Goal: Information Seeking & Learning: Compare options

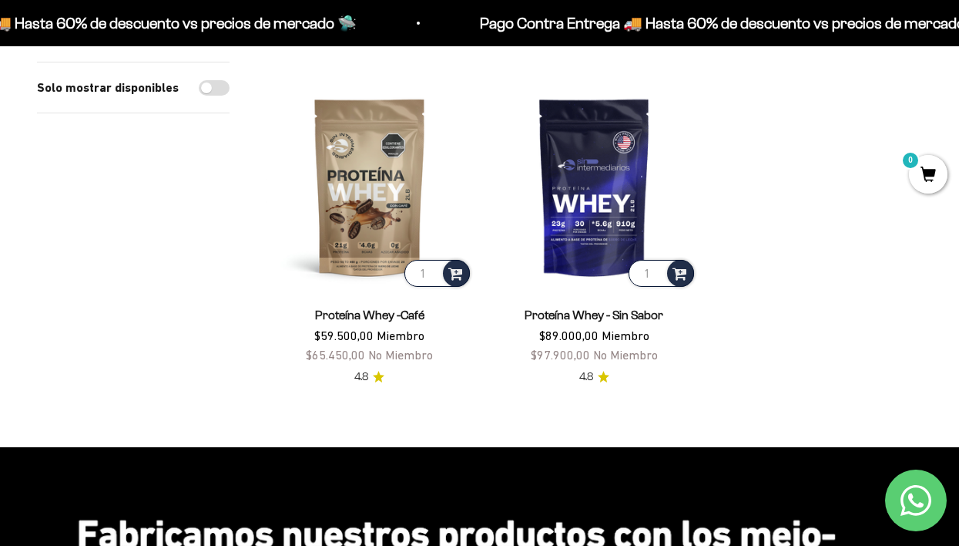
scroll to position [498, 0]
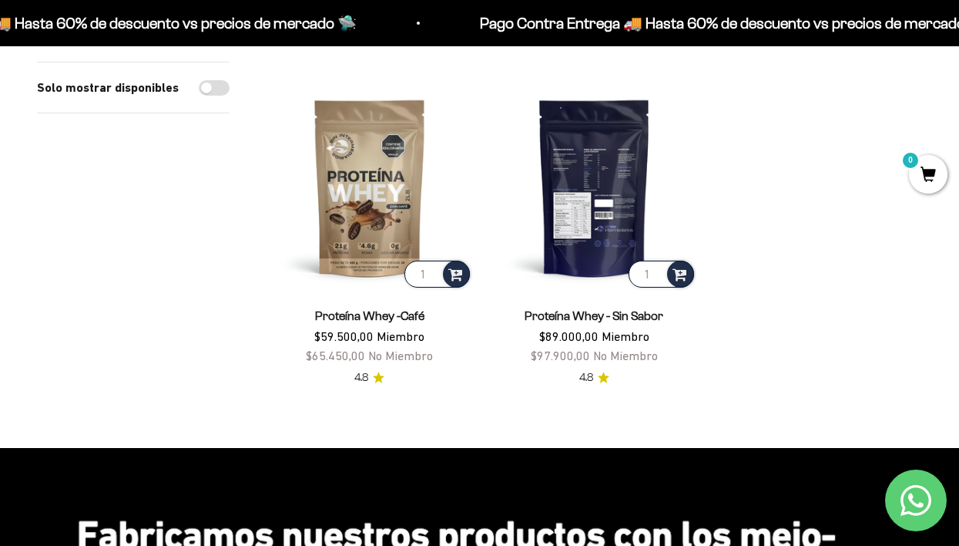
click at [591, 223] on img at bounding box center [595, 187] width 207 height 207
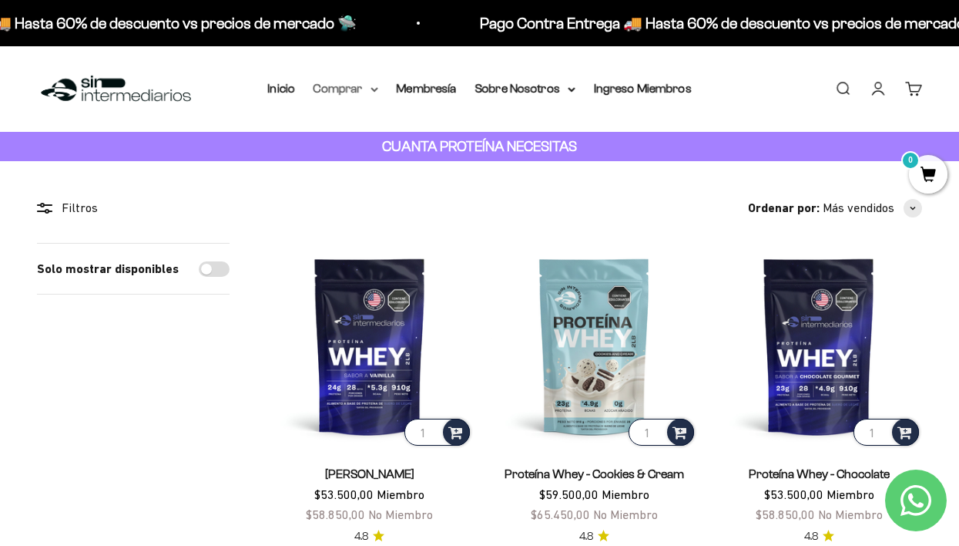
scroll to position [0, 0]
click at [348, 91] on summary "Comprar" at bounding box center [346, 89] width 65 height 20
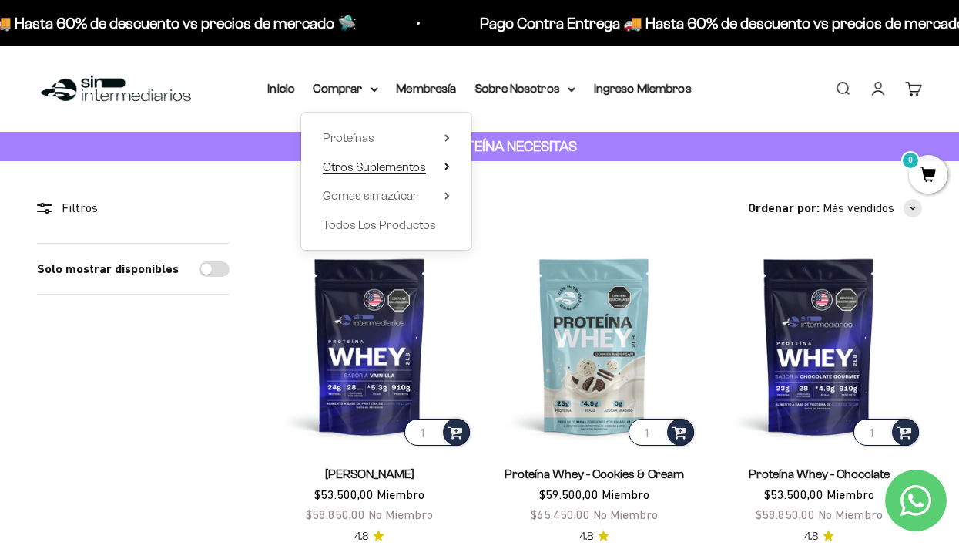
click at [332, 162] on span "Otros Suplementos" at bounding box center [374, 166] width 103 height 13
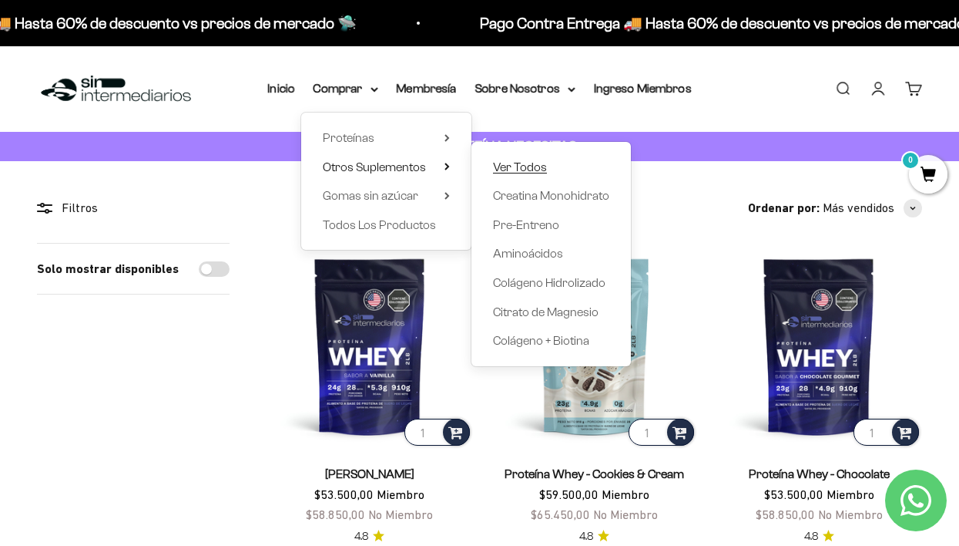
click at [519, 162] on span "Ver Todos" at bounding box center [520, 166] width 54 height 13
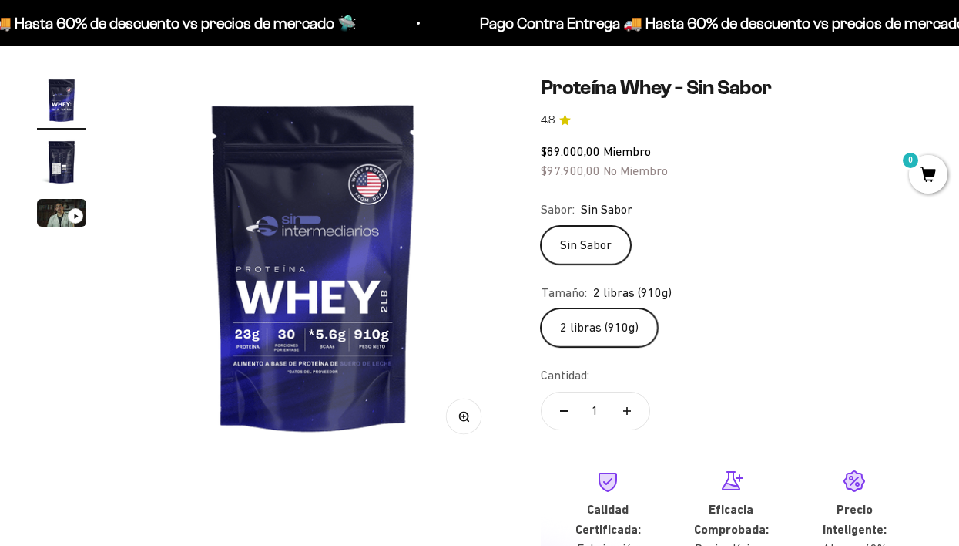
scroll to position [123, 0]
click at [55, 155] on img "Ir al artículo 2" at bounding box center [61, 161] width 49 height 49
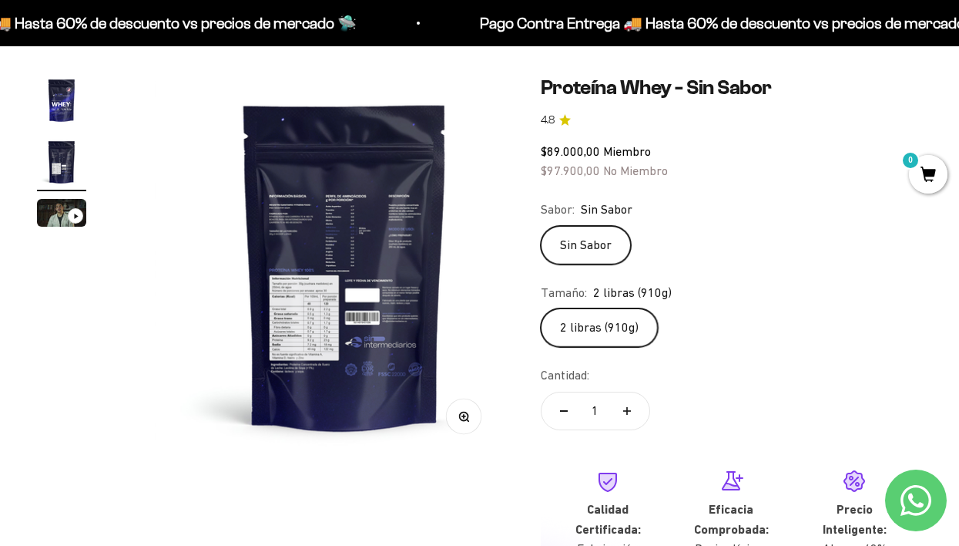
scroll to position [0, 390]
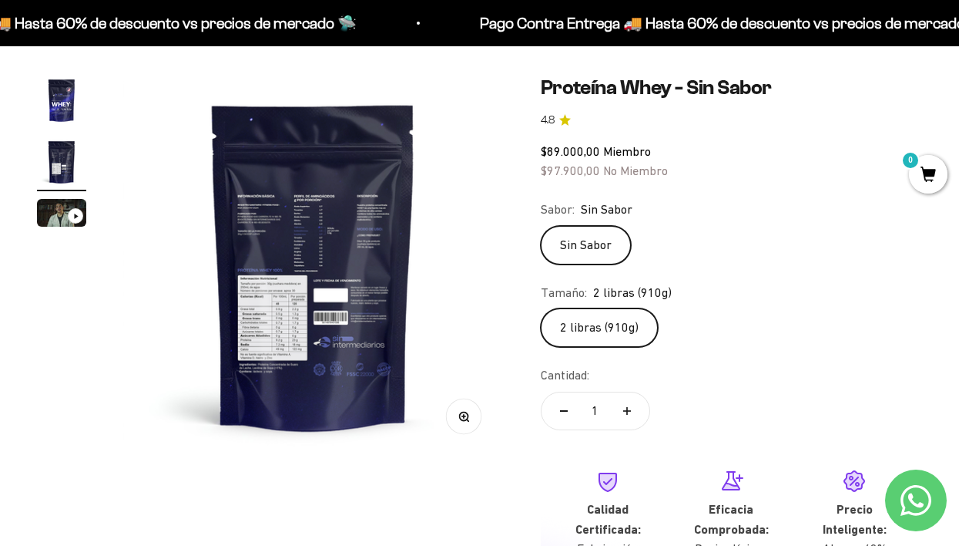
click at [67, 113] on img "Ir al artículo 1" at bounding box center [61, 100] width 49 height 49
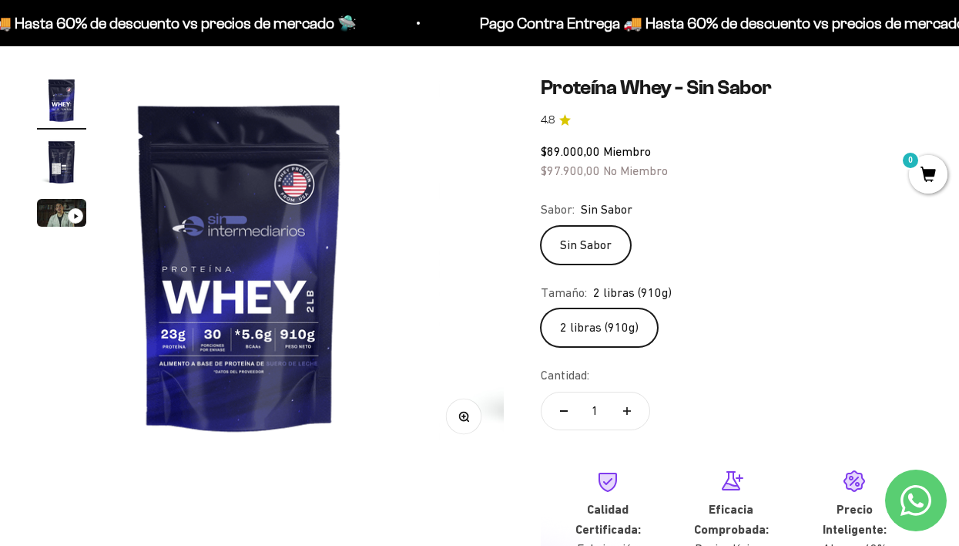
scroll to position [0, 0]
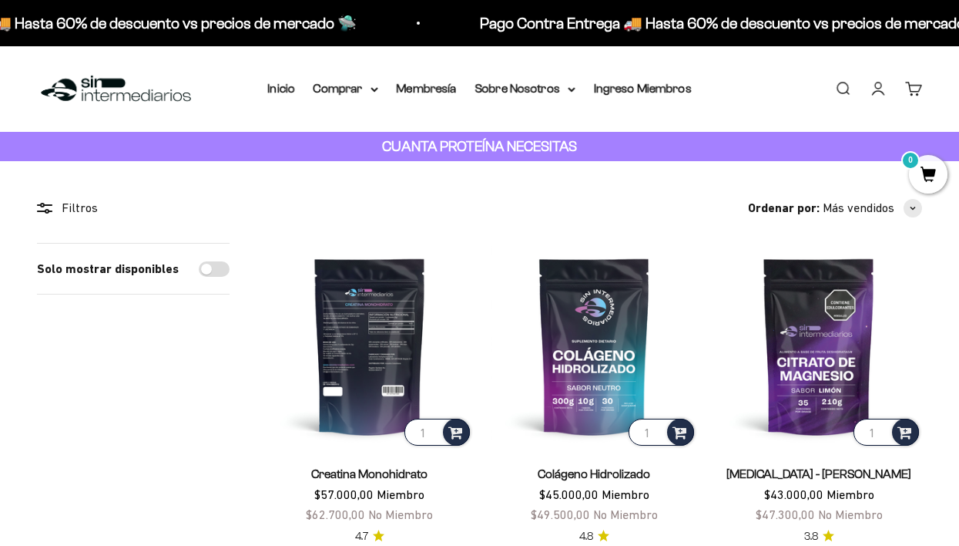
click at [354, 334] on img at bounding box center [370, 346] width 207 height 207
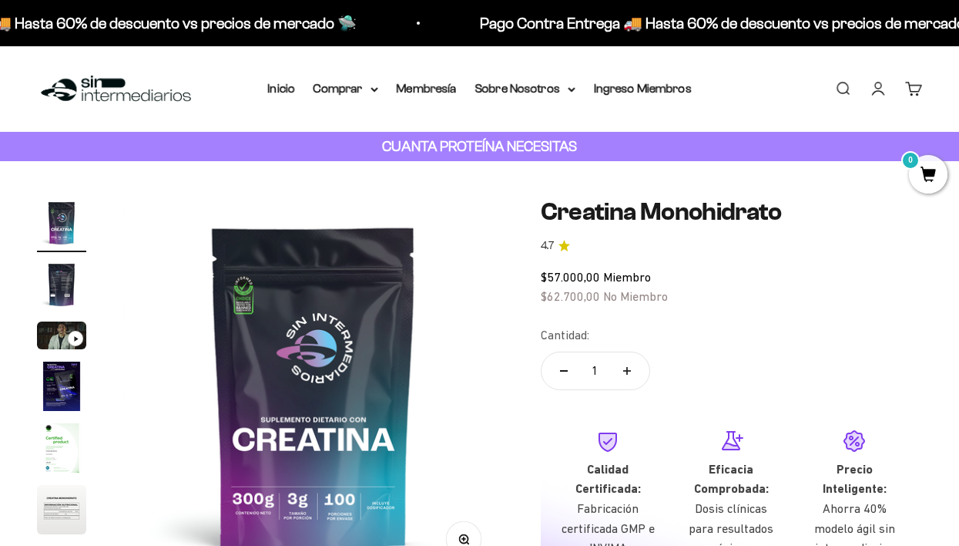
click at [258, 292] on img at bounding box center [313, 388] width 381 height 381
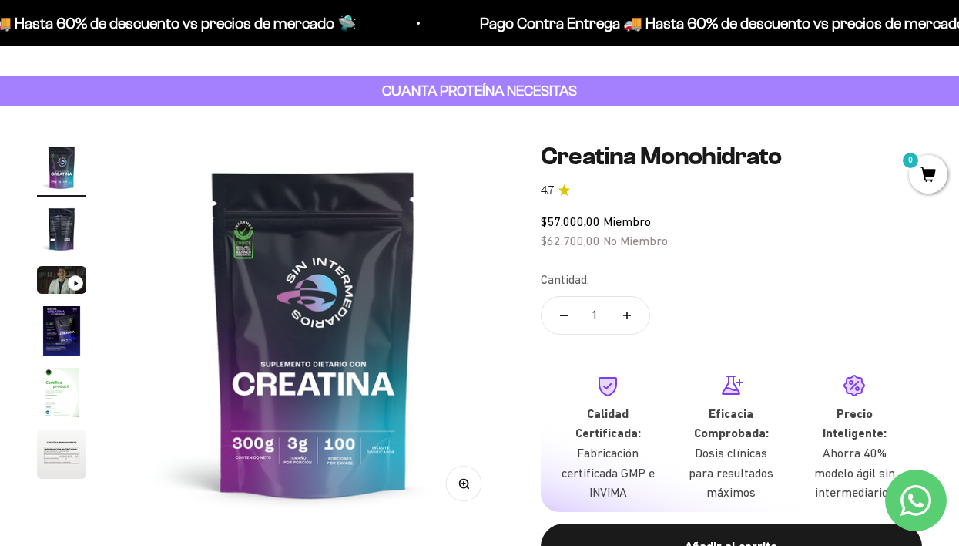
scroll to position [82, 0]
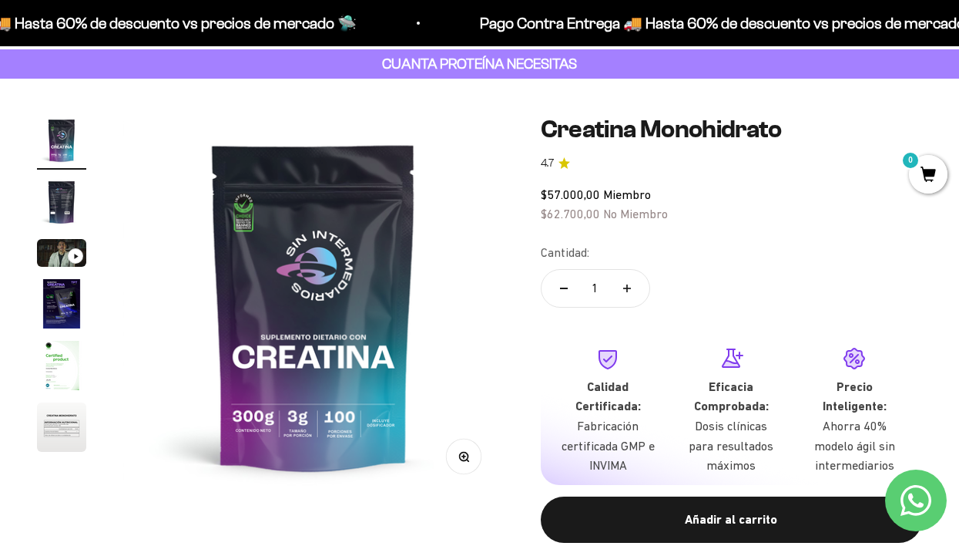
click at [267, 201] on img at bounding box center [313, 306] width 381 height 381
click at [283, 259] on img at bounding box center [313, 306] width 381 height 381
click at [68, 358] on img "Ir al artículo 5" at bounding box center [61, 365] width 49 height 49
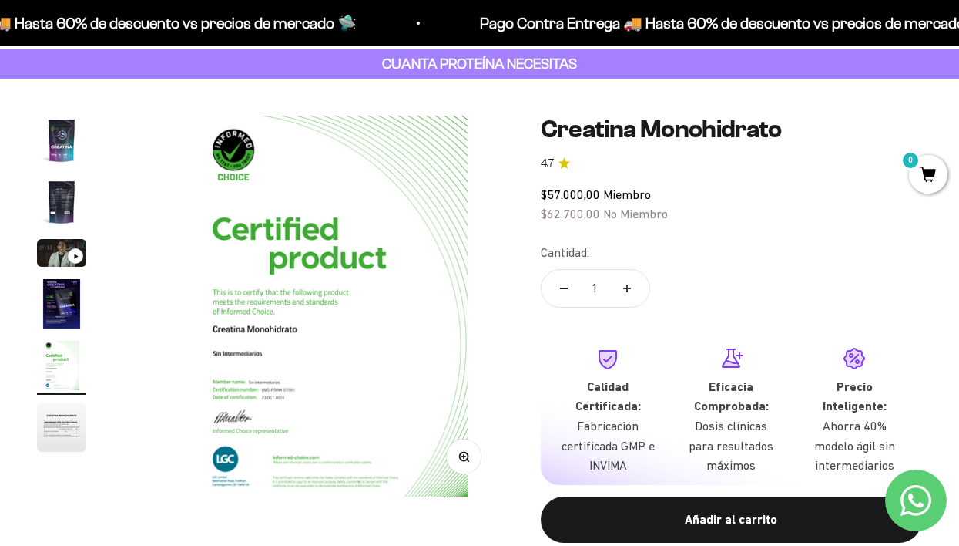
scroll to position [0, 1558]
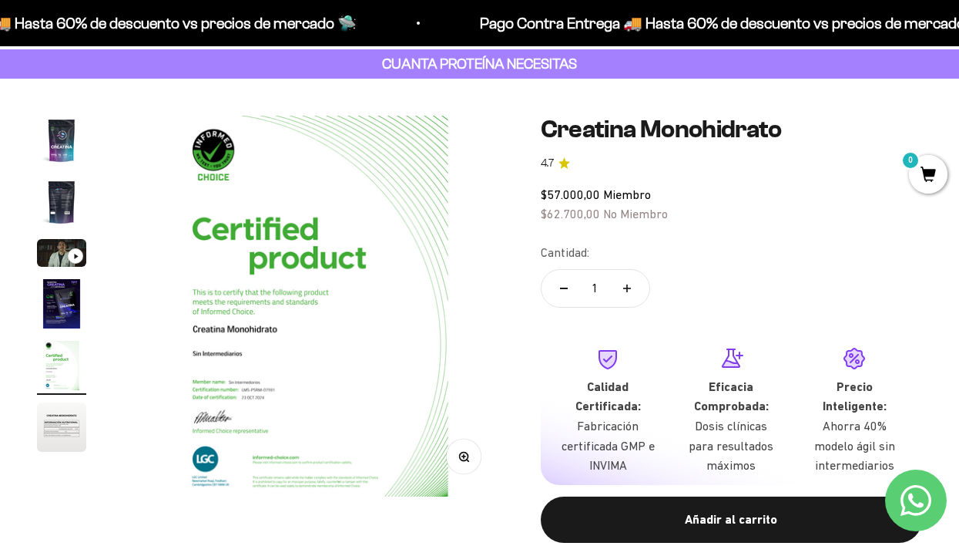
click at [917, 519] on link "Contact us on WhatsApp" at bounding box center [916, 500] width 62 height 62
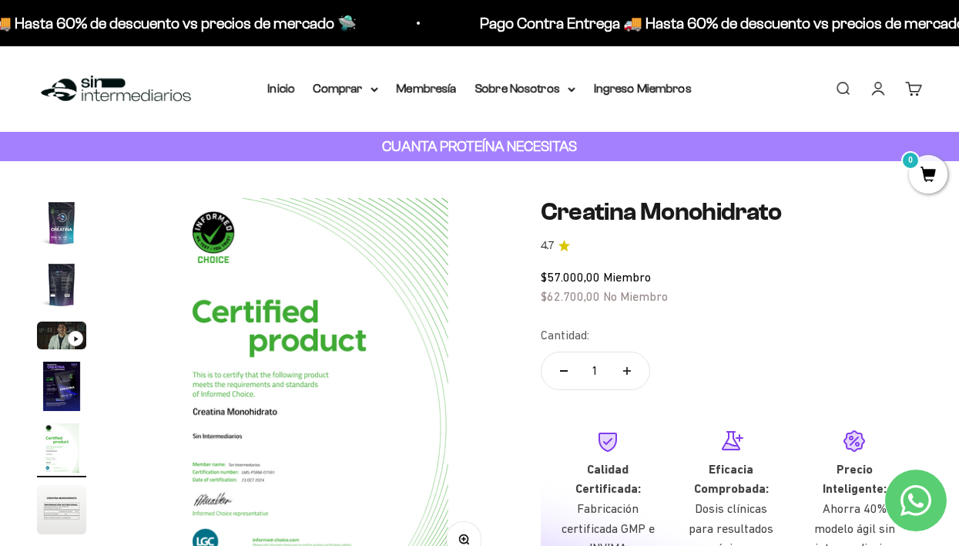
scroll to position [0, 0]
click at [336, 86] on summary "Comprar" at bounding box center [346, 89] width 65 height 20
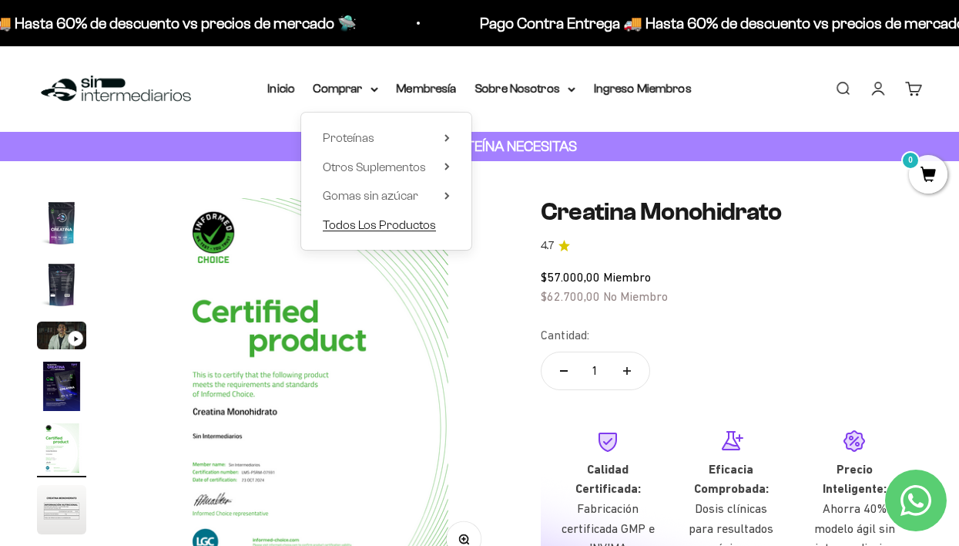
click at [341, 224] on span "Todos Los Productos" at bounding box center [379, 224] width 113 height 13
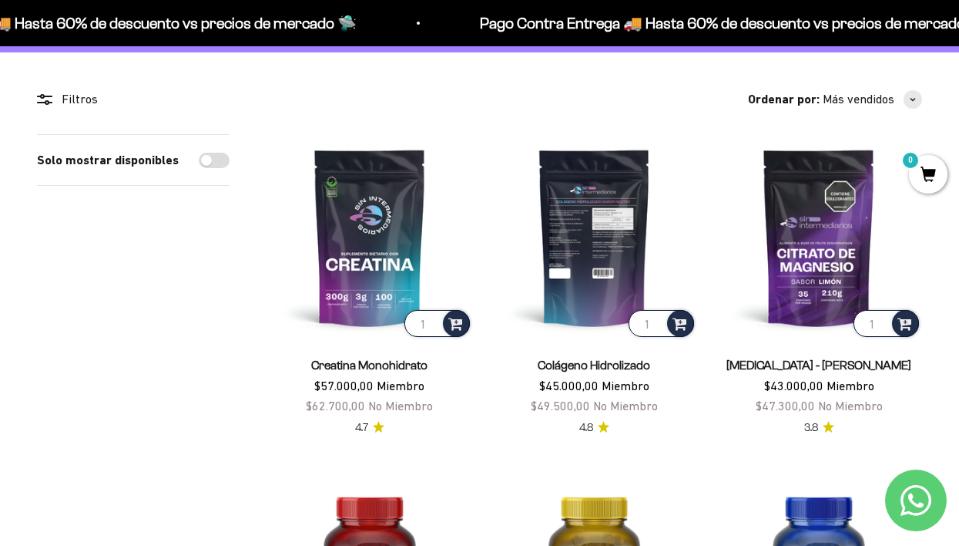
scroll to position [142, 0]
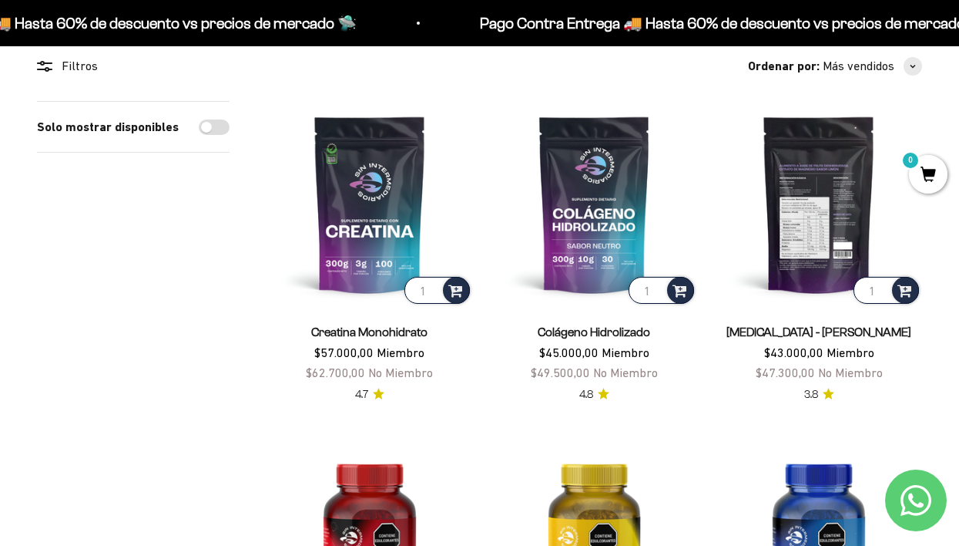
click at [829, 179] on img at bounding box center [819, 204] width 207 height 207
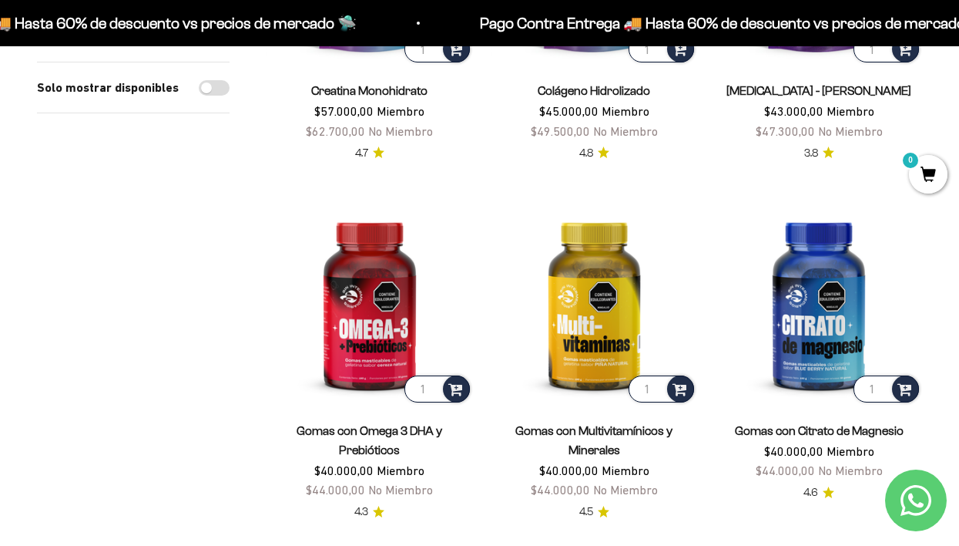
scroll to position [386, 0]
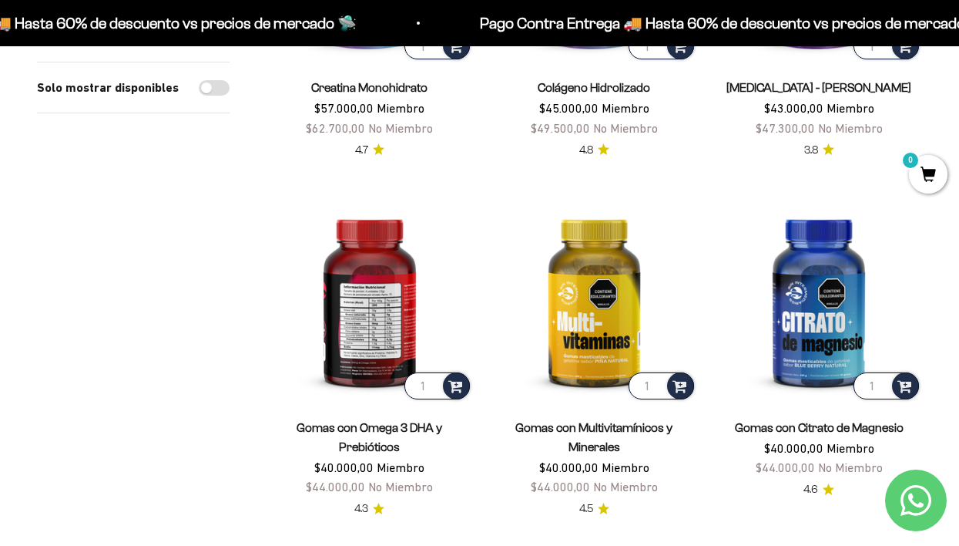
click at [370, 291] on img at bounding box center [370, 299] width 207 height 207
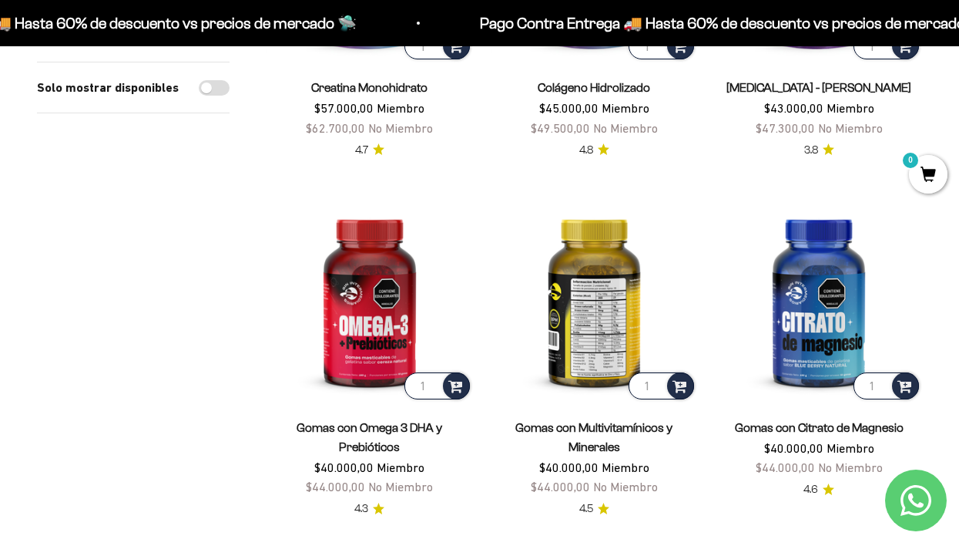
click at [595, 283] on img at bounding box center [595, 299] width 207 height 207
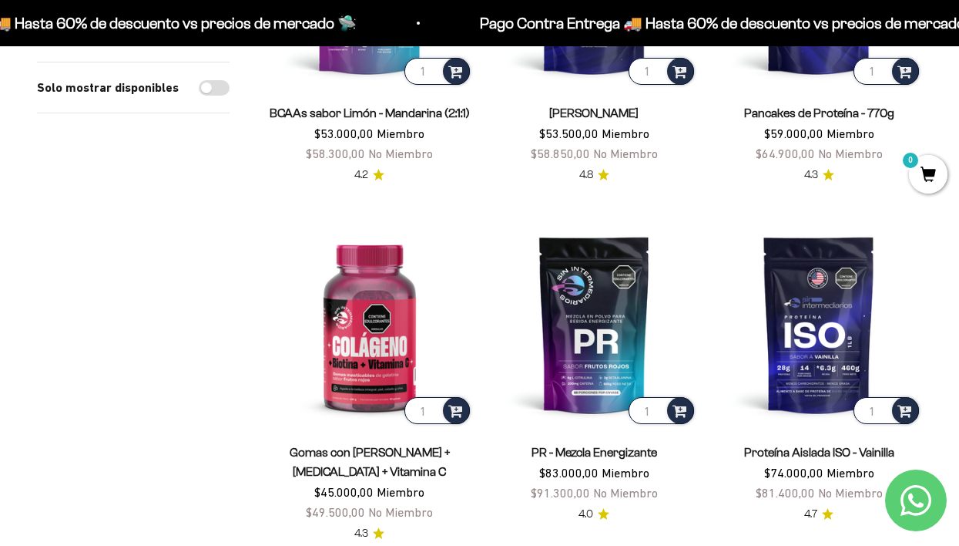
scroll to position [1120, 0]
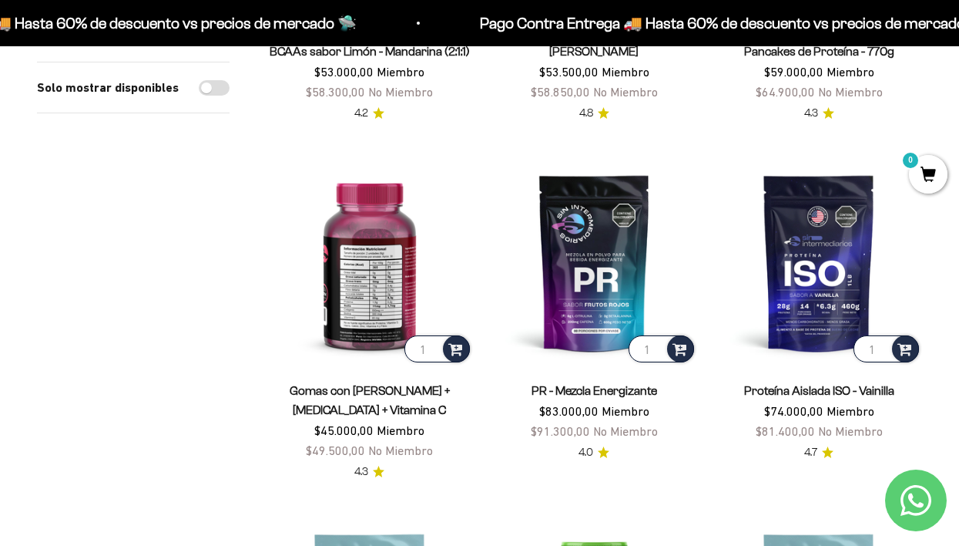
click at [355, 301] on img at bounding box center [370, 263] width 207 height 207
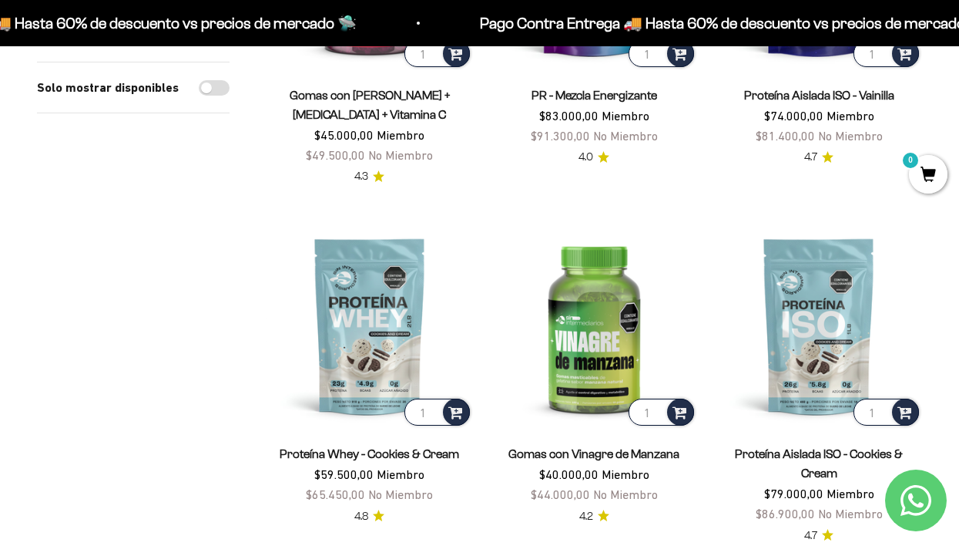
scroll to position [1455, 0]
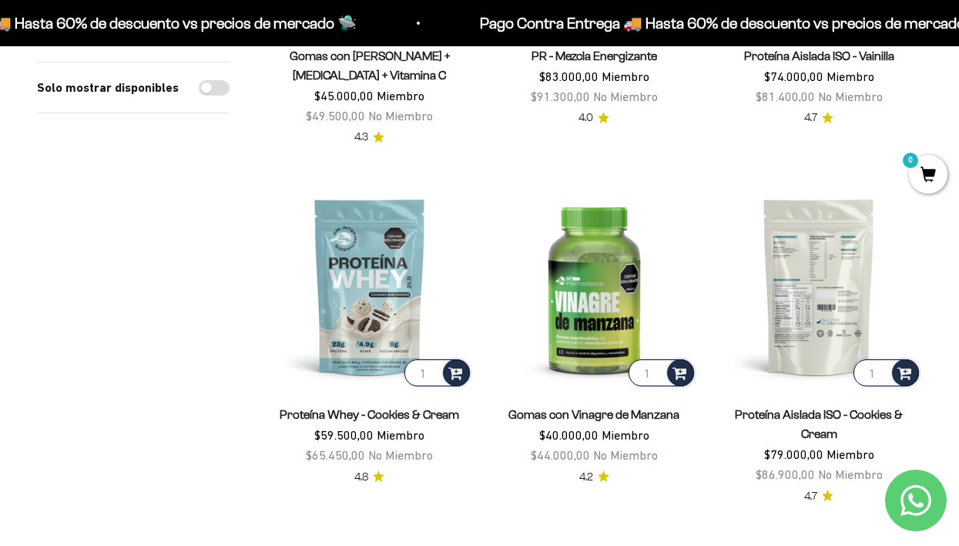
click at [800, 287] on img at bounding box center [819, 286] width 207 height 207
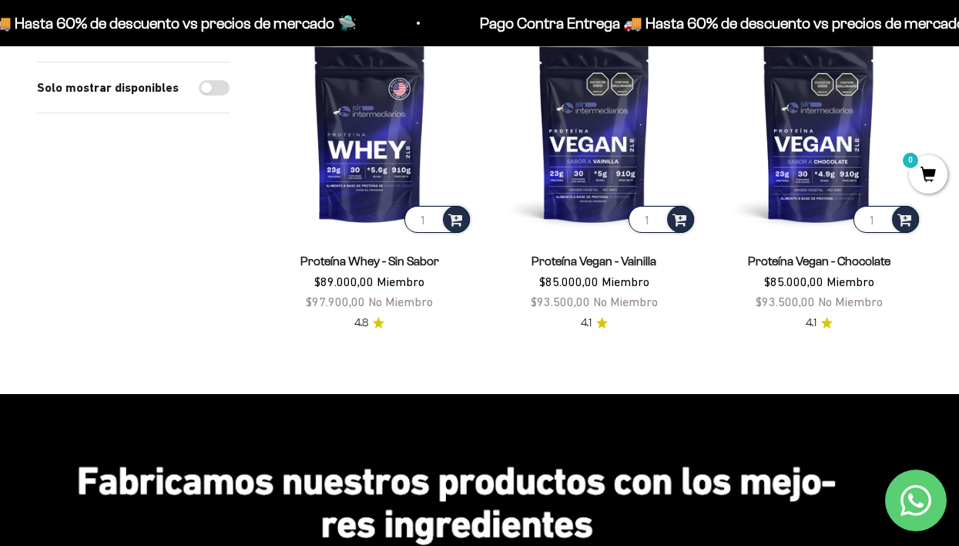
scroll to position [2647, 0]
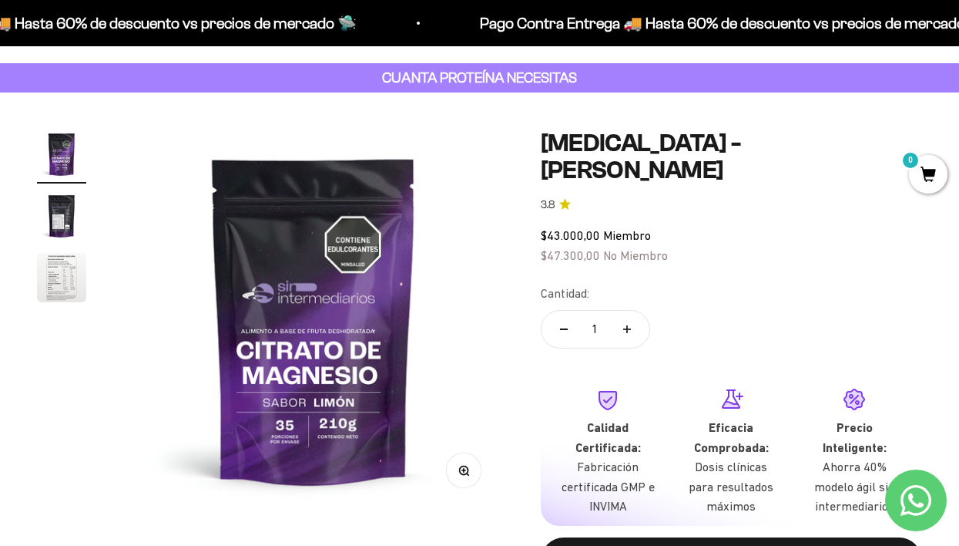
scroll to position [47, 0]
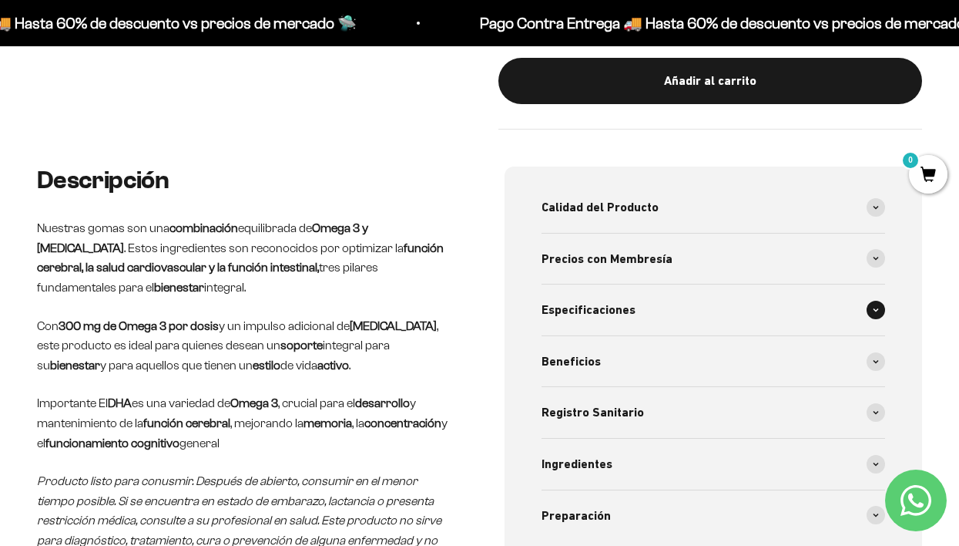
scroll to position [504, 0]
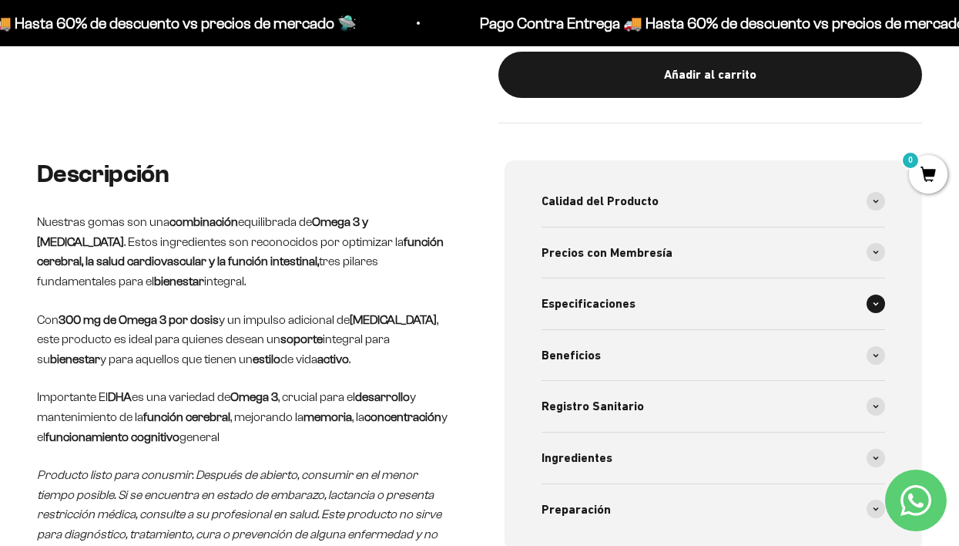
click at [871, 299] on span at bounding box center [876, 303] width 18 height 18
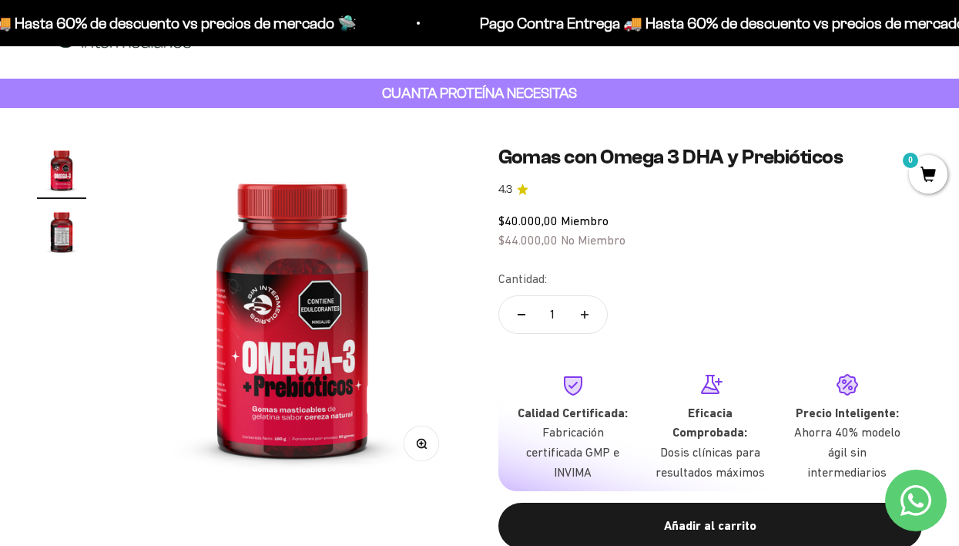
scroll to position [22, 0]
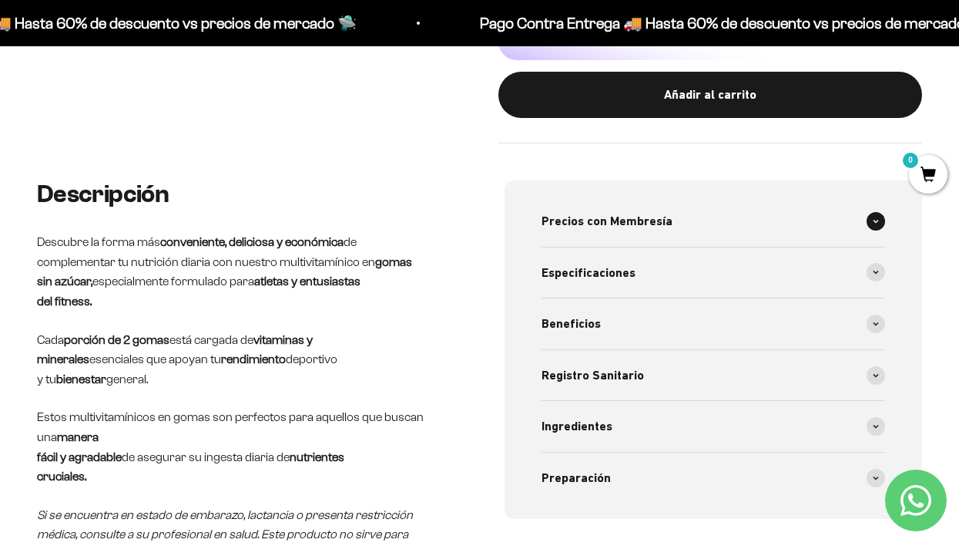
scroll to position [487, 0]
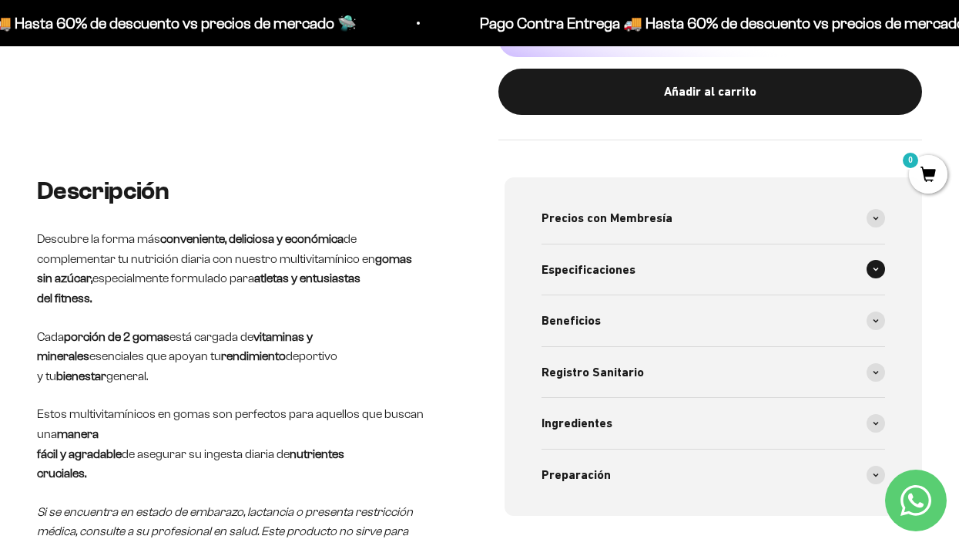
click at [873, 262] on span at bounding box center [876, 269] width 18 height 18
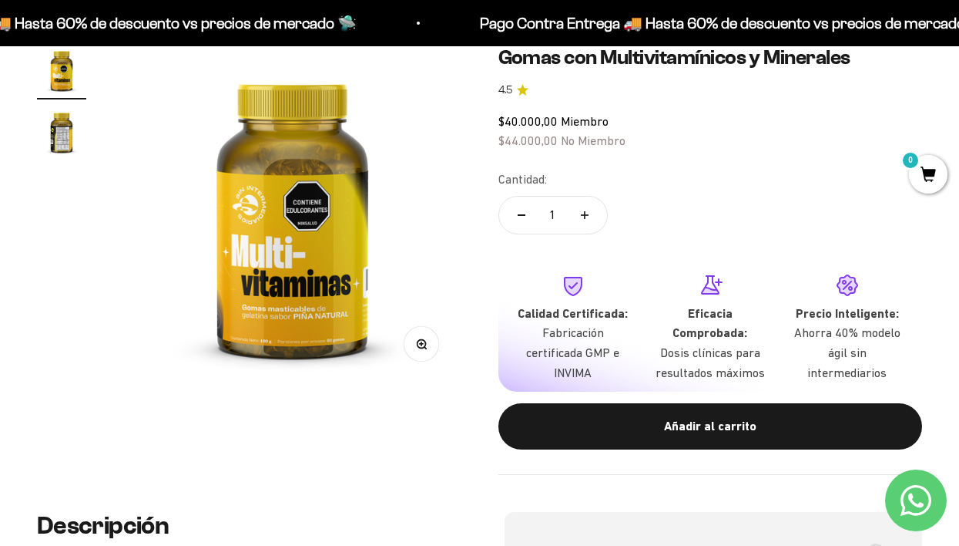
scroll to position [103, 0]
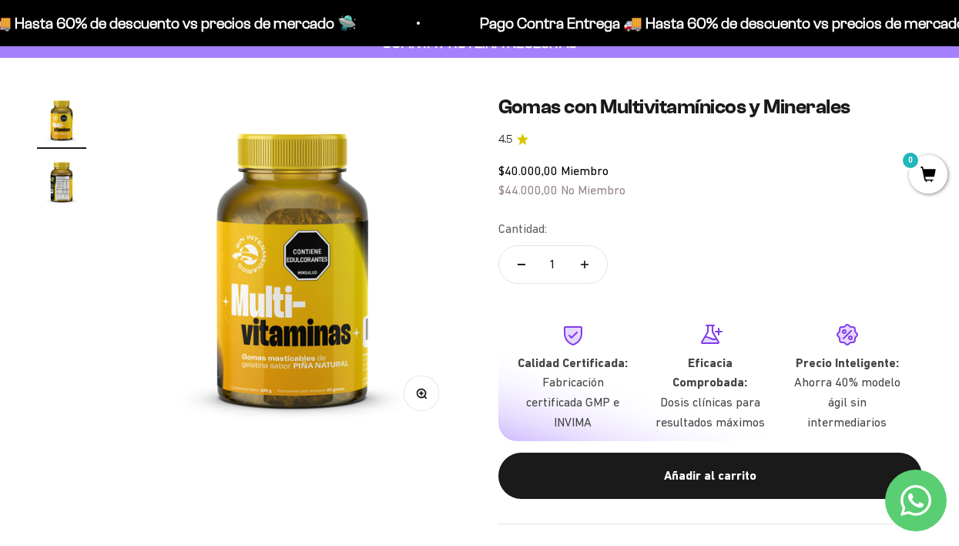
click at [41, 172] on img "Ir al artículo 2" at bounding box center [61, 180] width 49 height 49
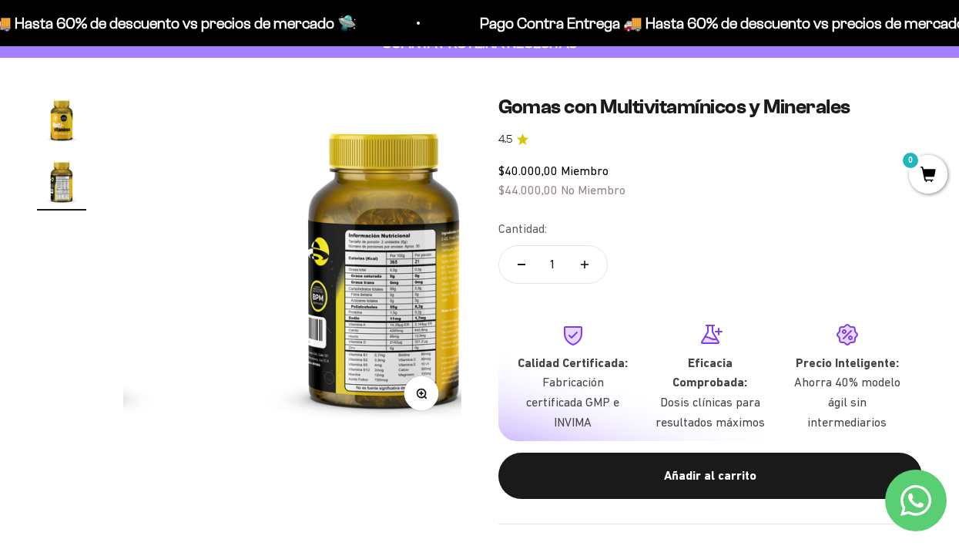
scroll to position [0, 347]
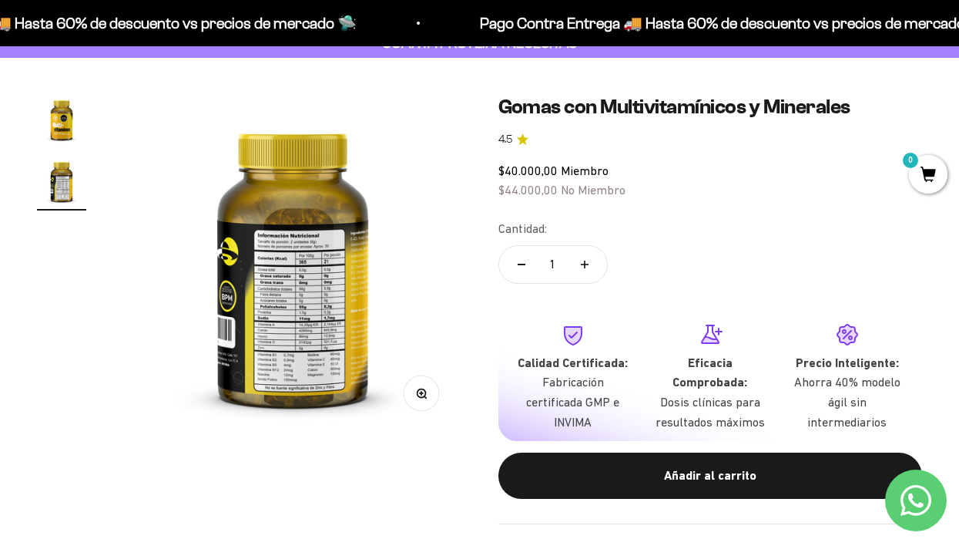
click at [303, 308] on img at bounding box center [293, 264] width 338 height 338
click at [274, 286] on img at bounding box center [293, 264] width 338 height 338
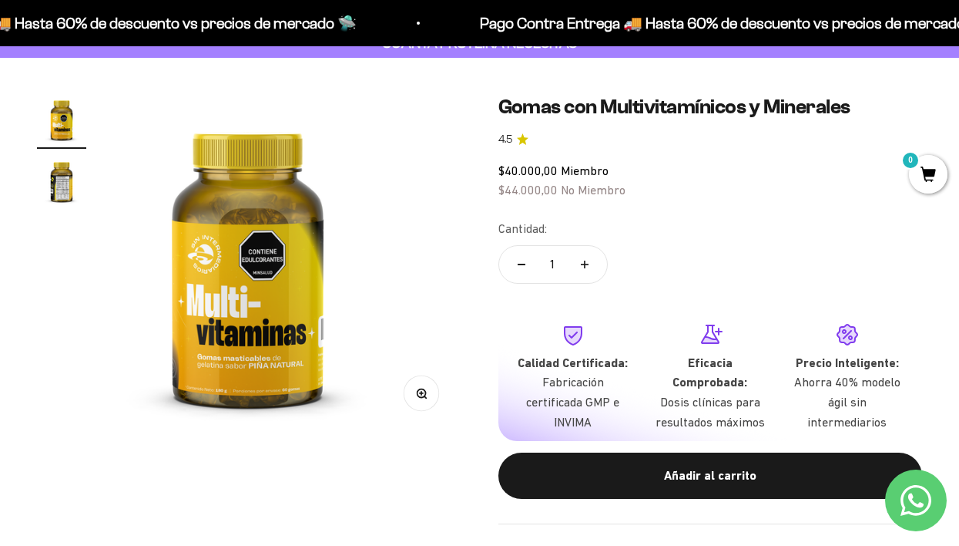
scroll to position [0, 0]
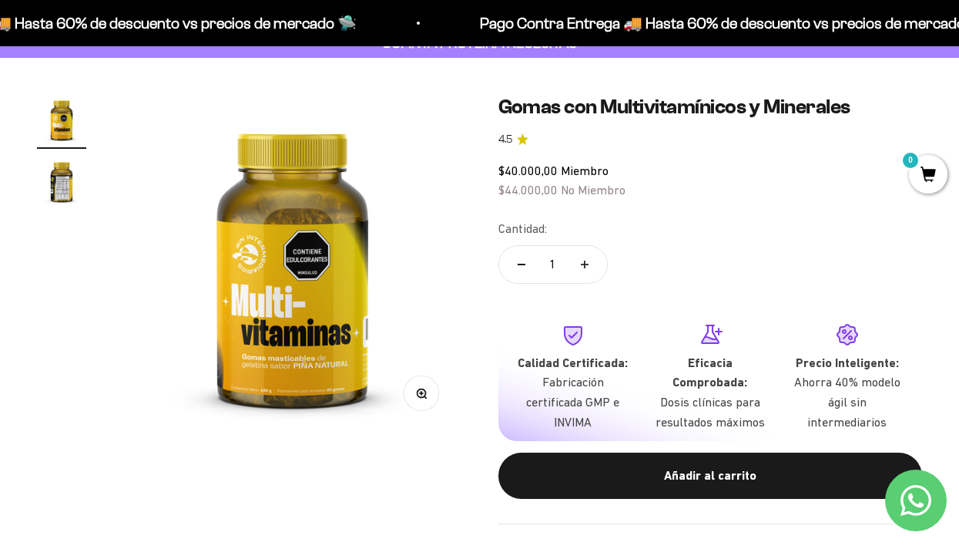
click at [55, 170] on img "Ir al artículo 2" at bounding box center [61, 180] width 49 height 49
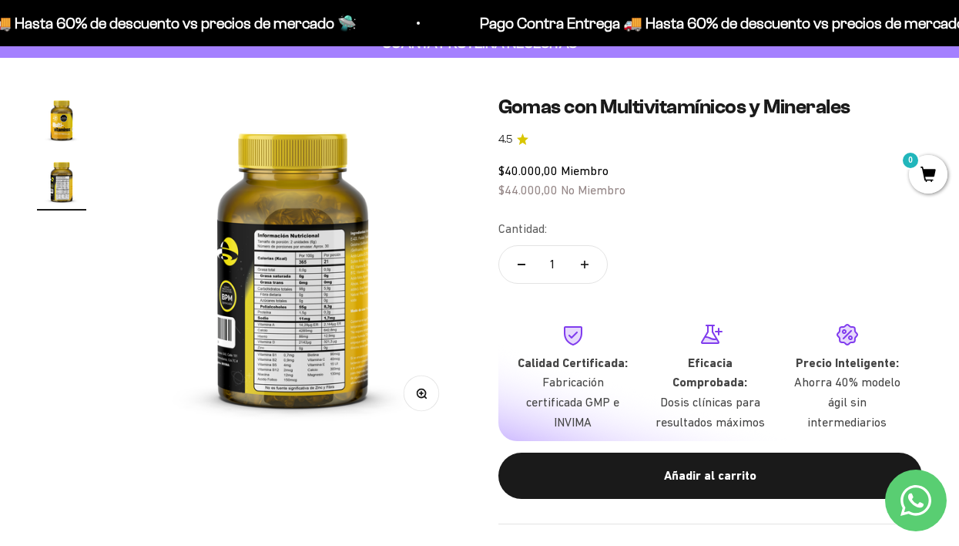
click at [425, 388] on icon "button" at bounding box center [421, 393] width 11 height 11
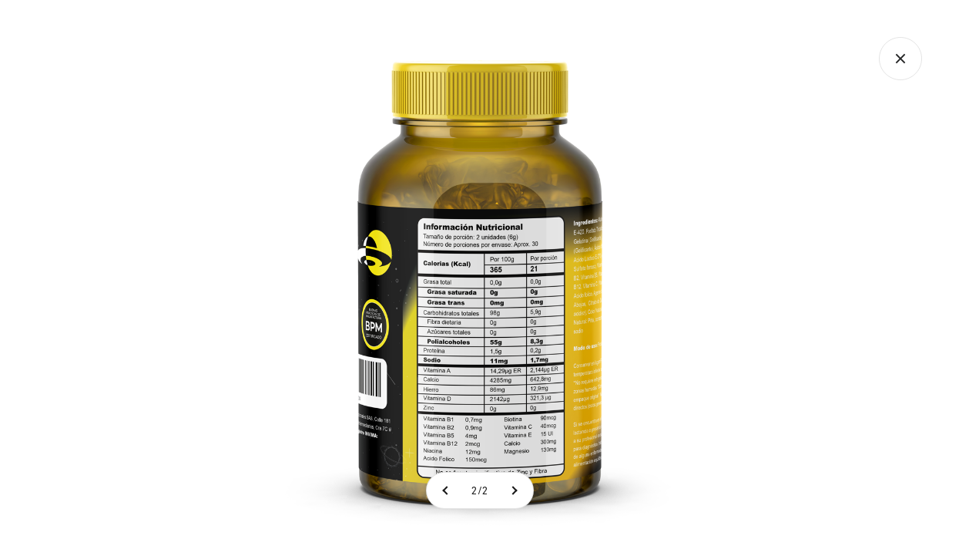
click at [904, 65] on icon "Cerrar galería" at bounding box center [900, 58] width 43 height 43
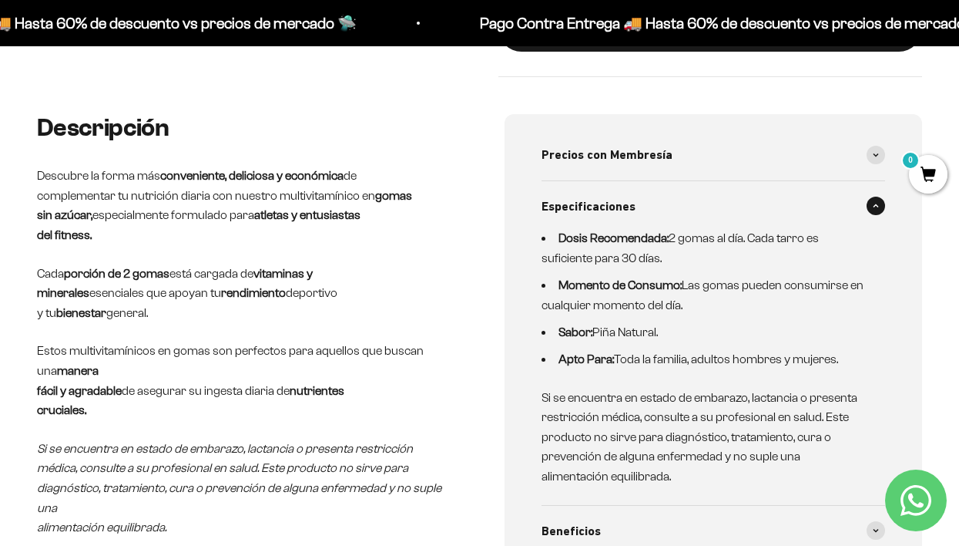
scroll to position [551, 0]
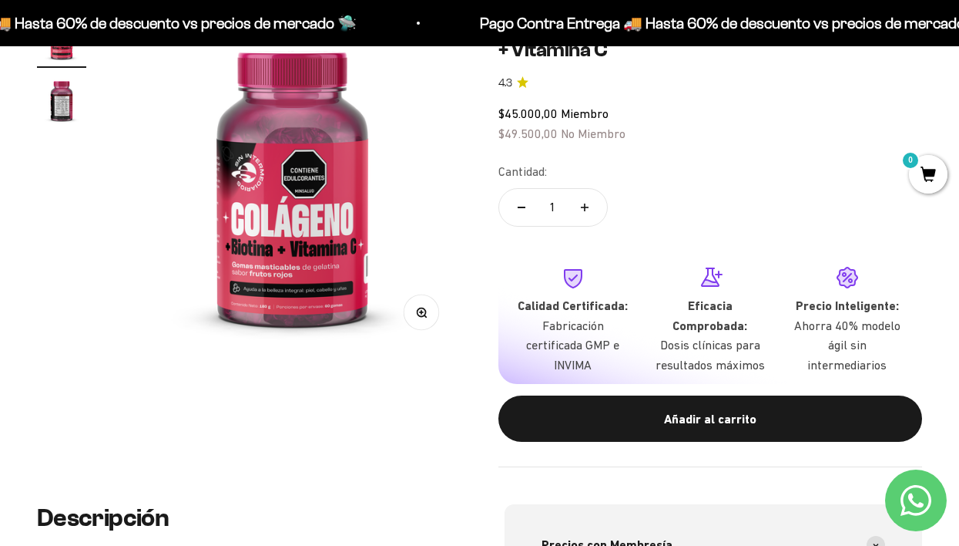
scroll to position [222, 0]
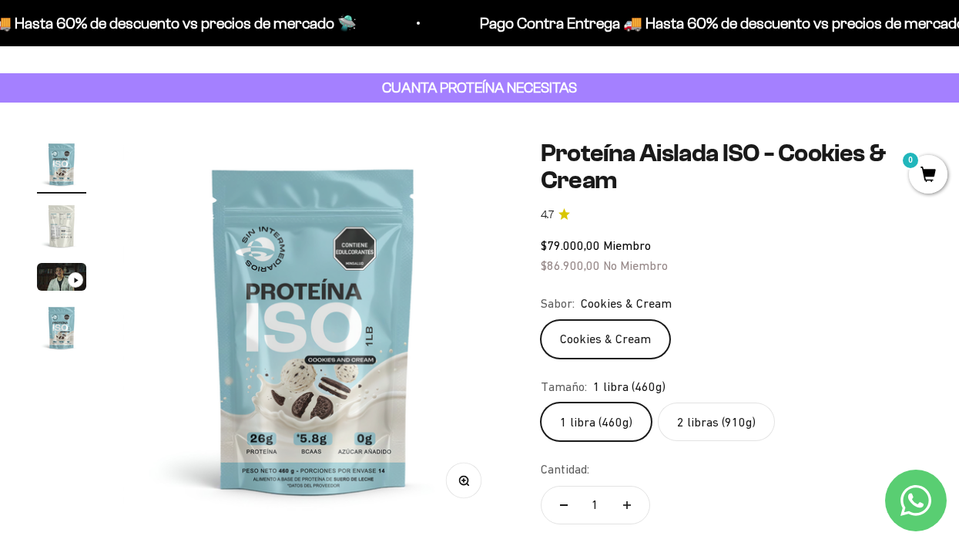
scroll to position [58, 0]
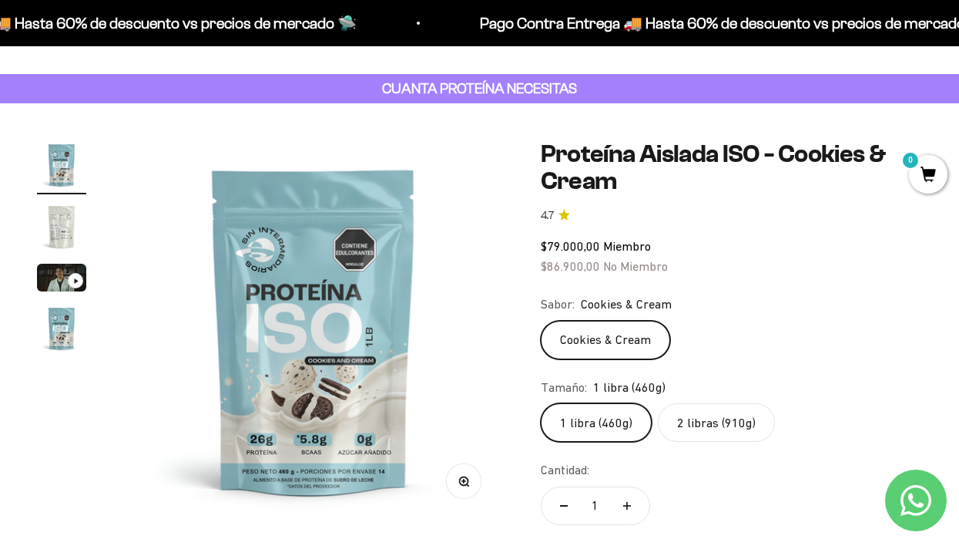
click at [701, 415] on label "2 libras (910g)" at bounding box center [716, 422] width 117 height 39
click at [541, 403] on input "2 libras (910g)" at bounding box center [540, 402] width 1 height 1
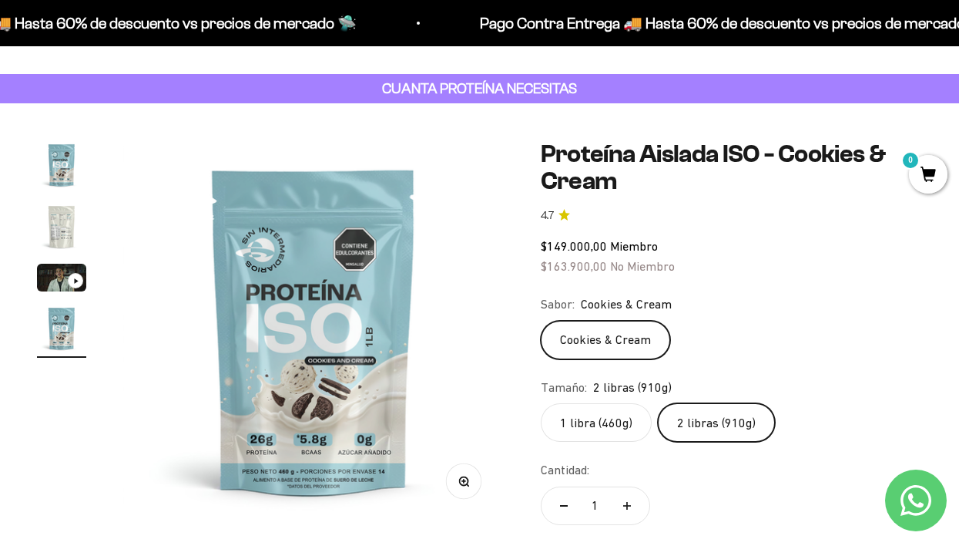
scroll to position [0, 1168]
